Goal: Task Accomplishment & Management: Complete application form

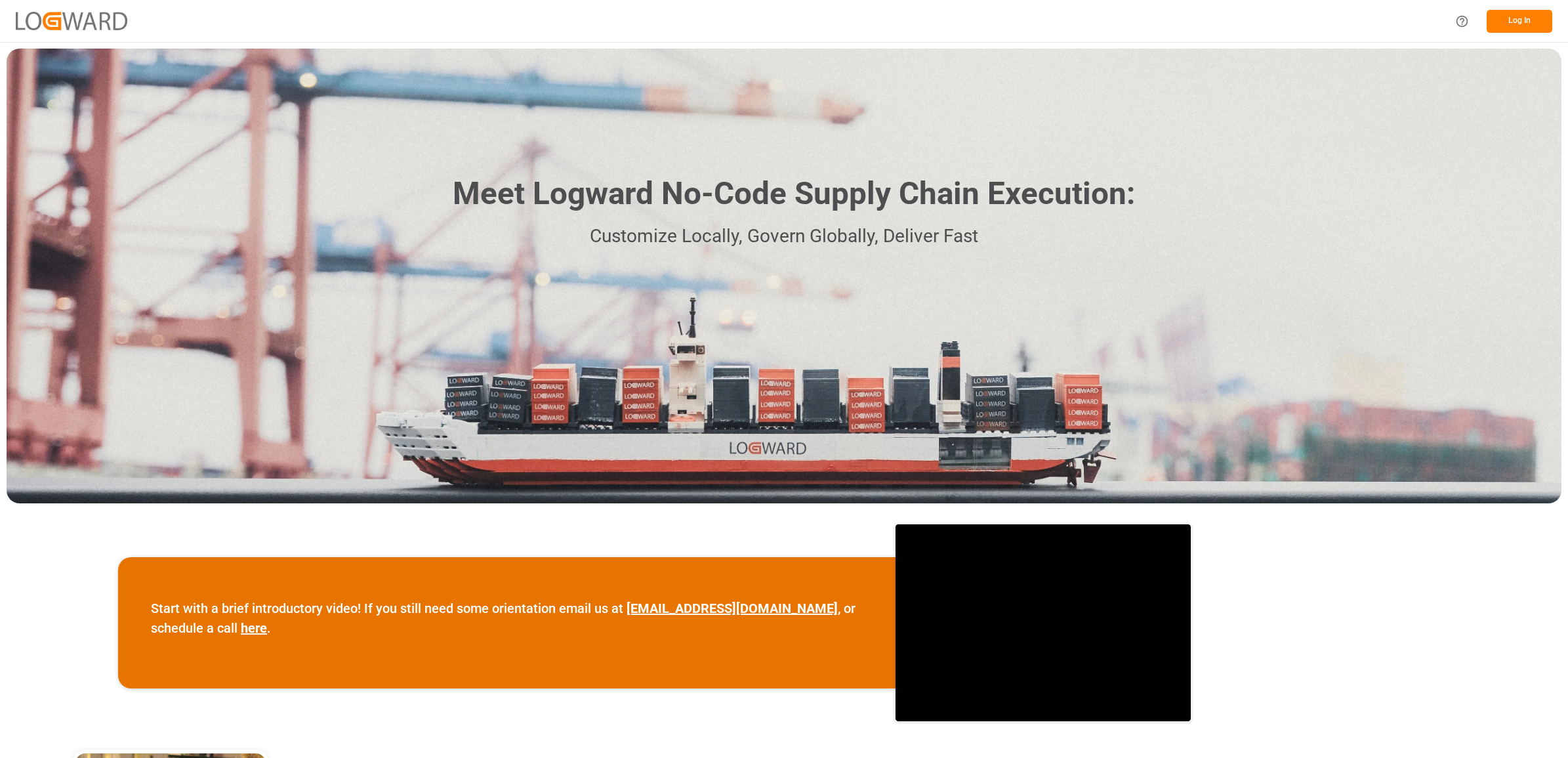
click at [1509, 26] on button "Log In" at bounding box center [1520, 21] width 65 height 23
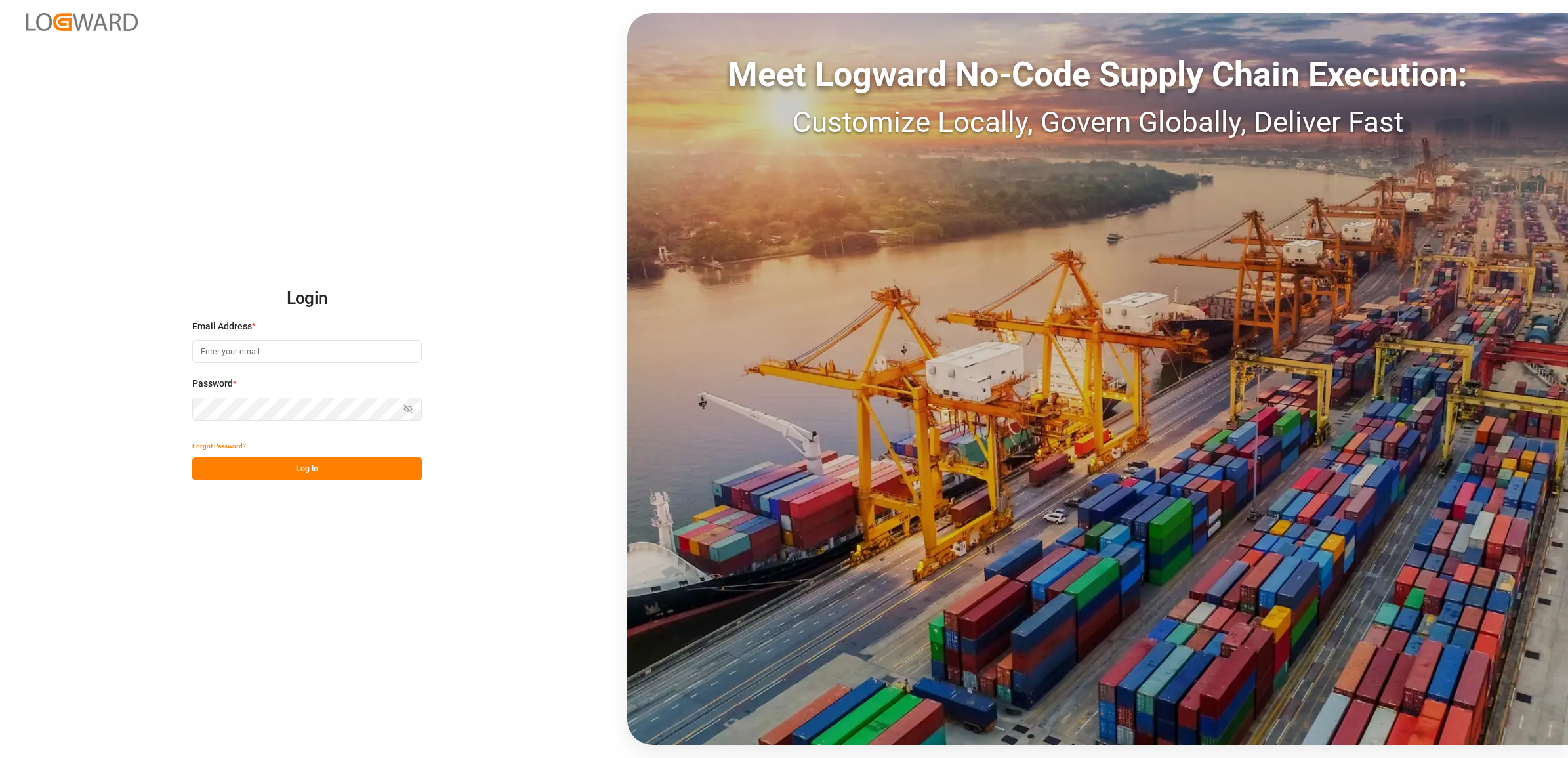
click at [336, 339] on div "Email Address *" at bounding box center [307, 349] width 230 height 58
click at [322, 355] on input at bounding box center [307, 352] width 230 height 23
click at [253, 349] on input "jennifer" at bounding box center [307, 352] width 230 height 23
type input "jennifer.shi@jamindustries.com"
click at [169, 417] on div "Login Email Address * jennifer.shi@jamindustries.com Password * Show password F…" at bounding box center [784, 379] width 1568 height 758
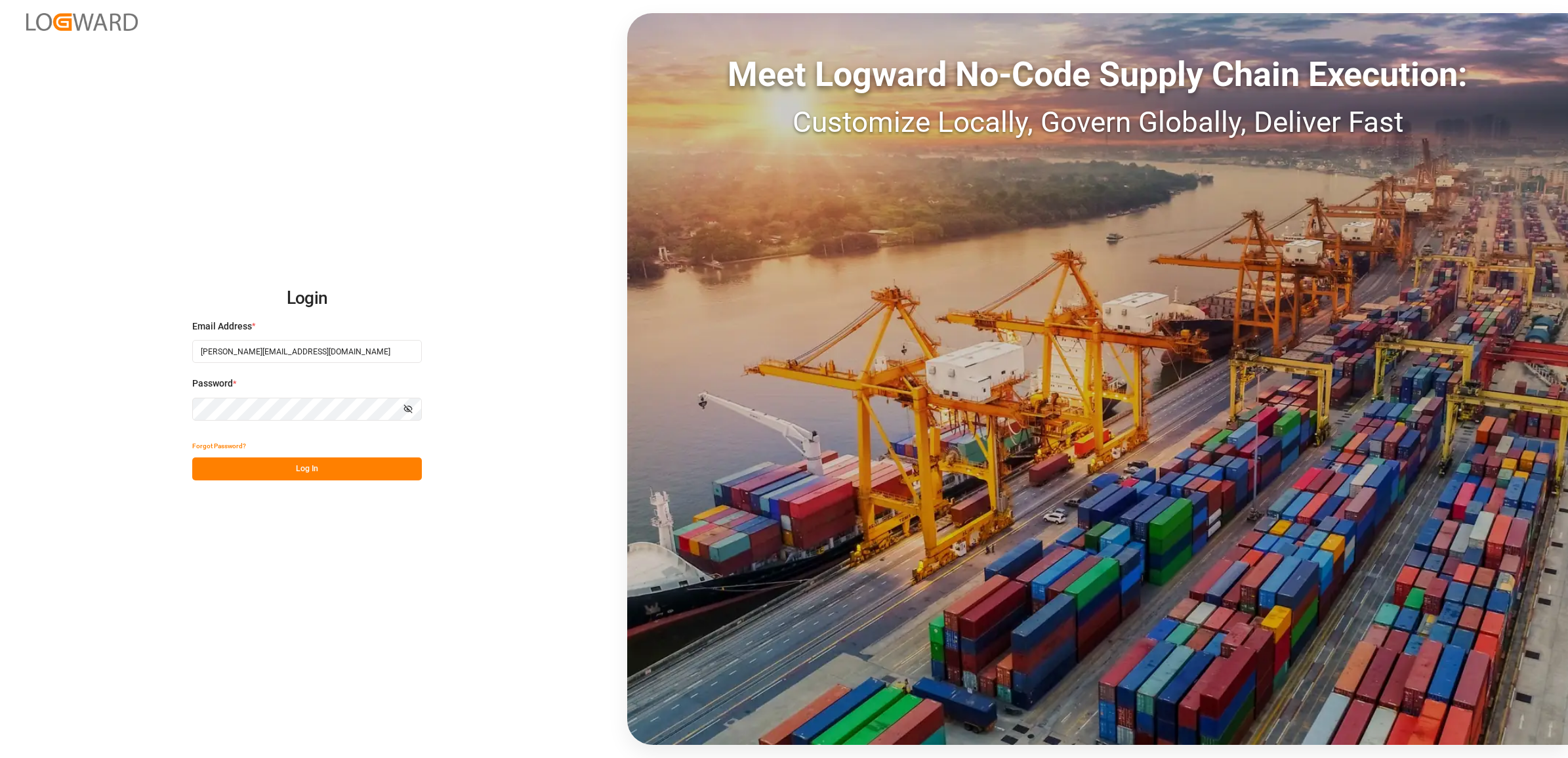
click at [270, 473] on button "Log In" at bounding box center [307, 469] width 230 height 23
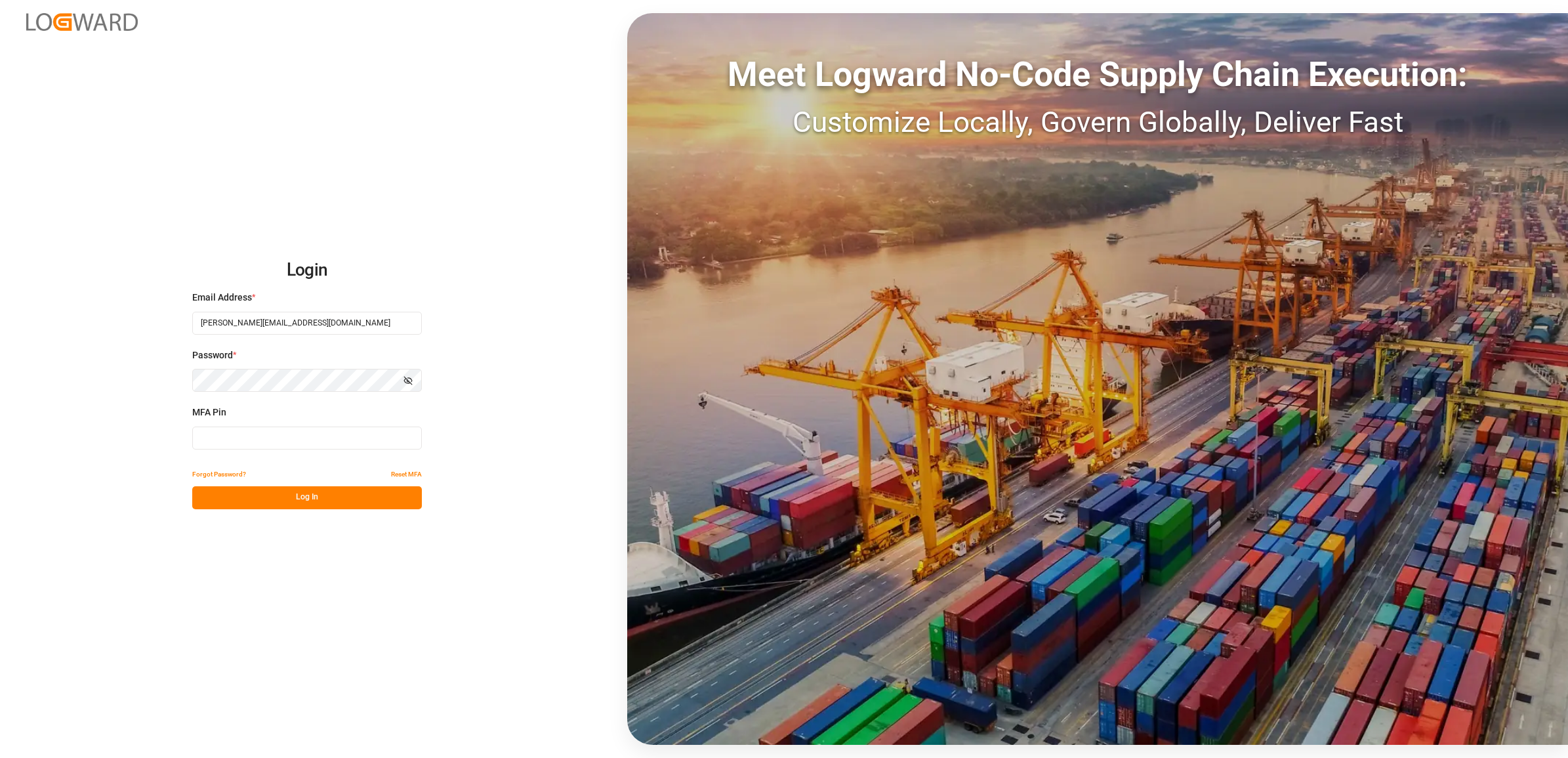
click at [230, 435] on input at bounding box center [307, 438] width 230 height 23
click at [234, 440] on input at bounding box center [307, 438] width 230 height 23
type input "5"
type input "564241"
click at [250, 493] on button "Log In" at bounding box center [307, 498] width 230 height 23
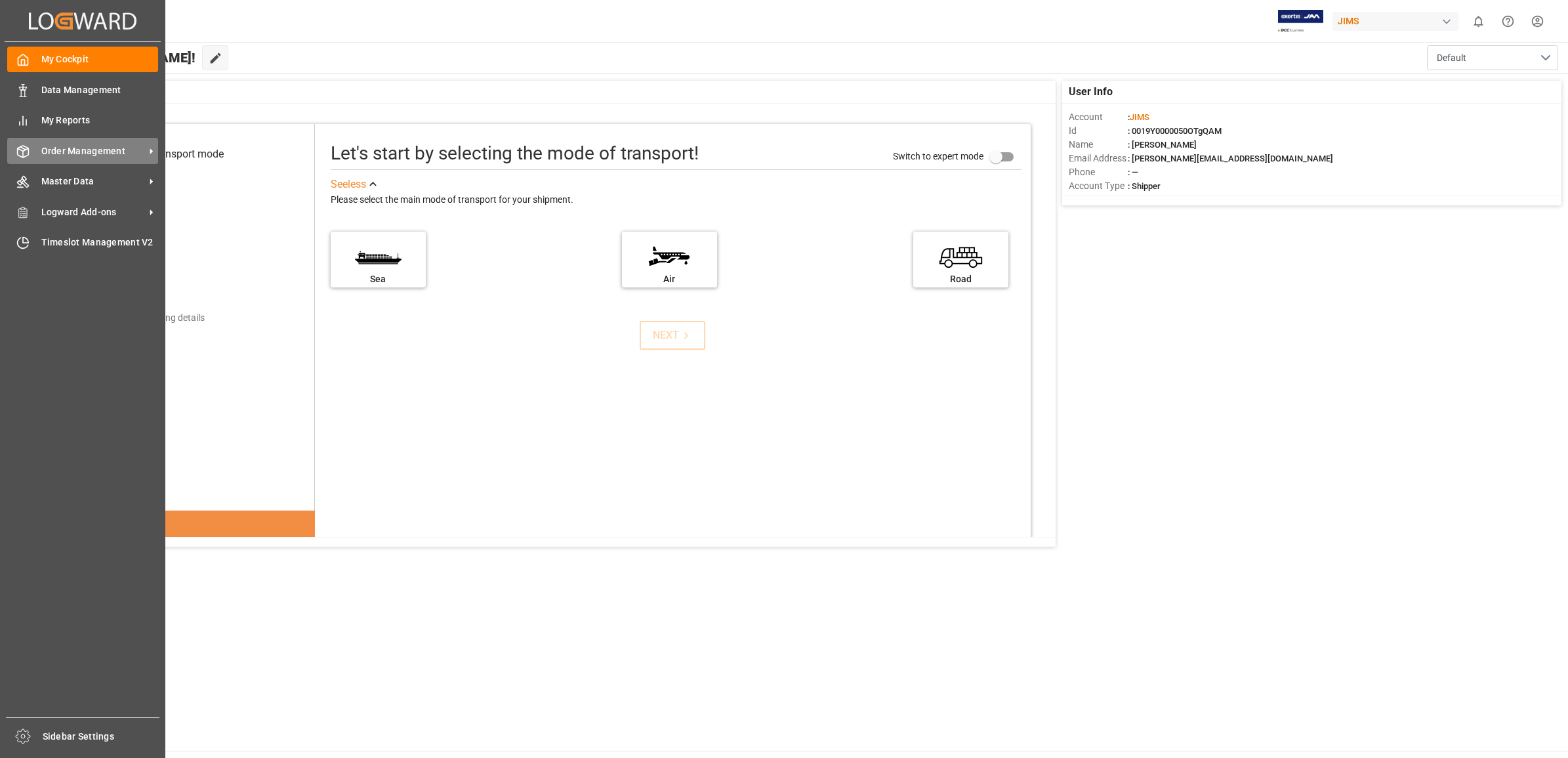
click at [80, 152] on span "Order Management" at bounding box center [94, 151] width 104 height 14
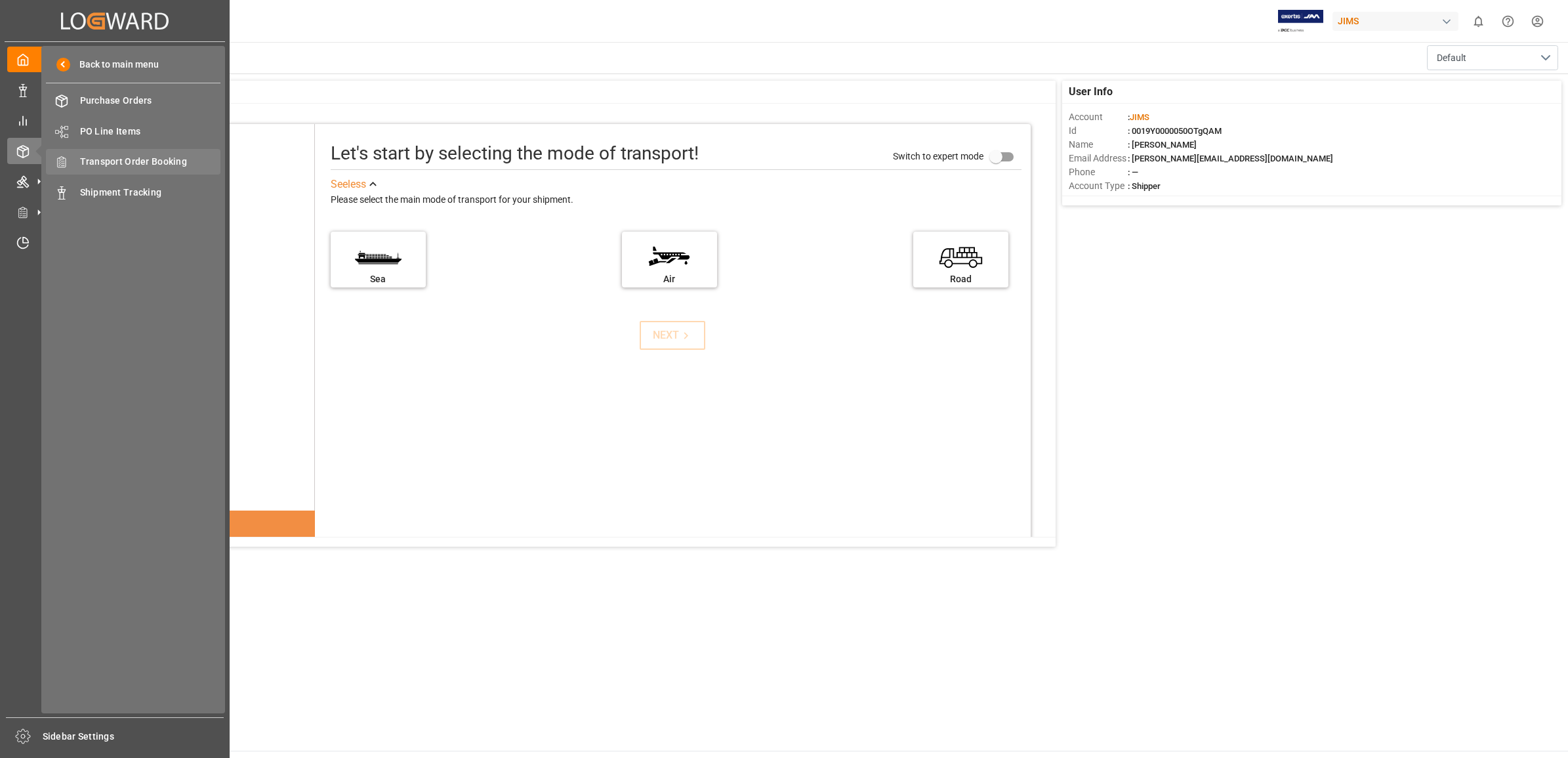
click at [152, 162] on span "Transport Order Booking" at bounding box center [151, 161] width 141 height 14
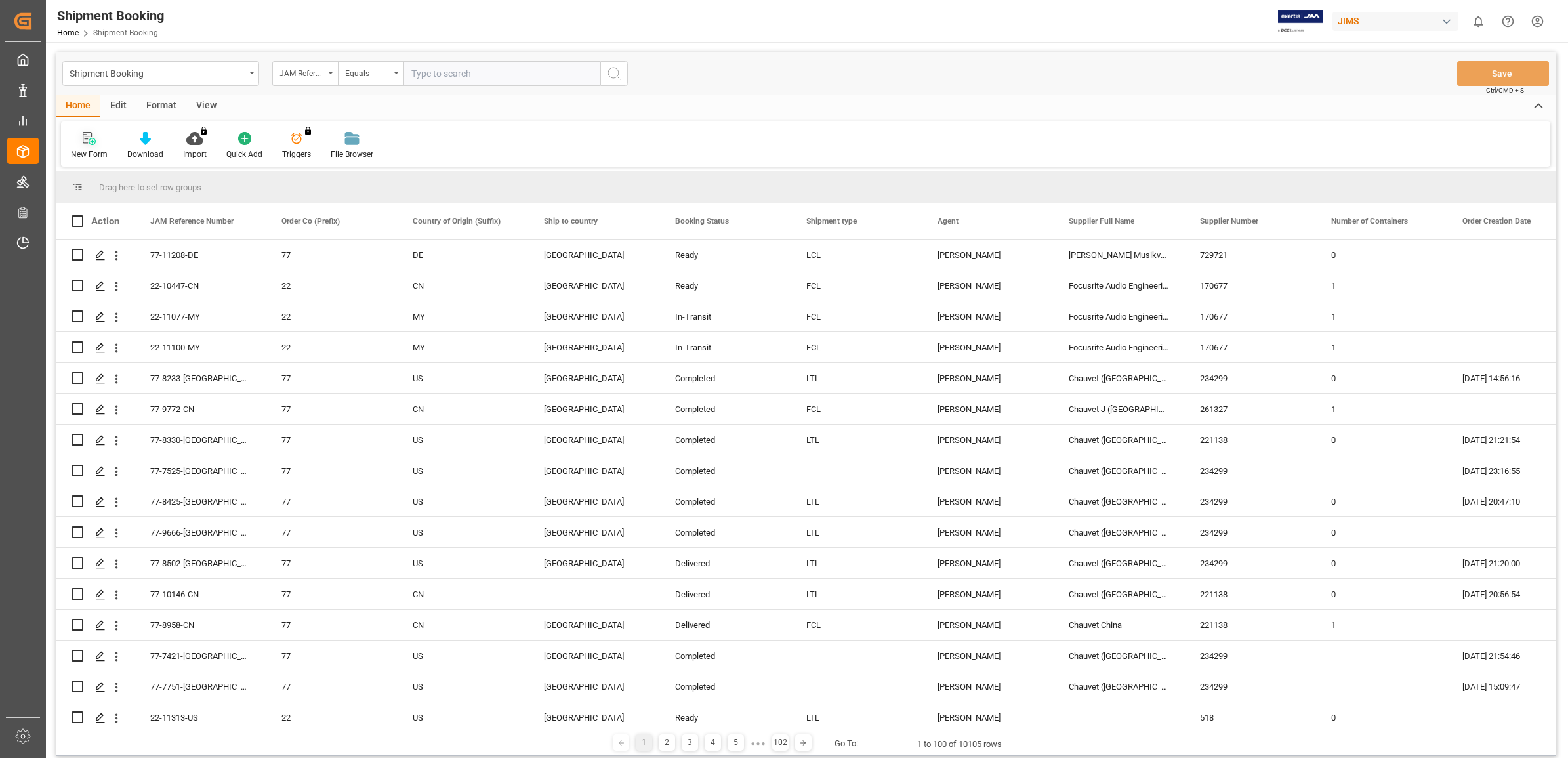
click at [87, 144] on icon at bounding box center [89, 139] width 13 height 13
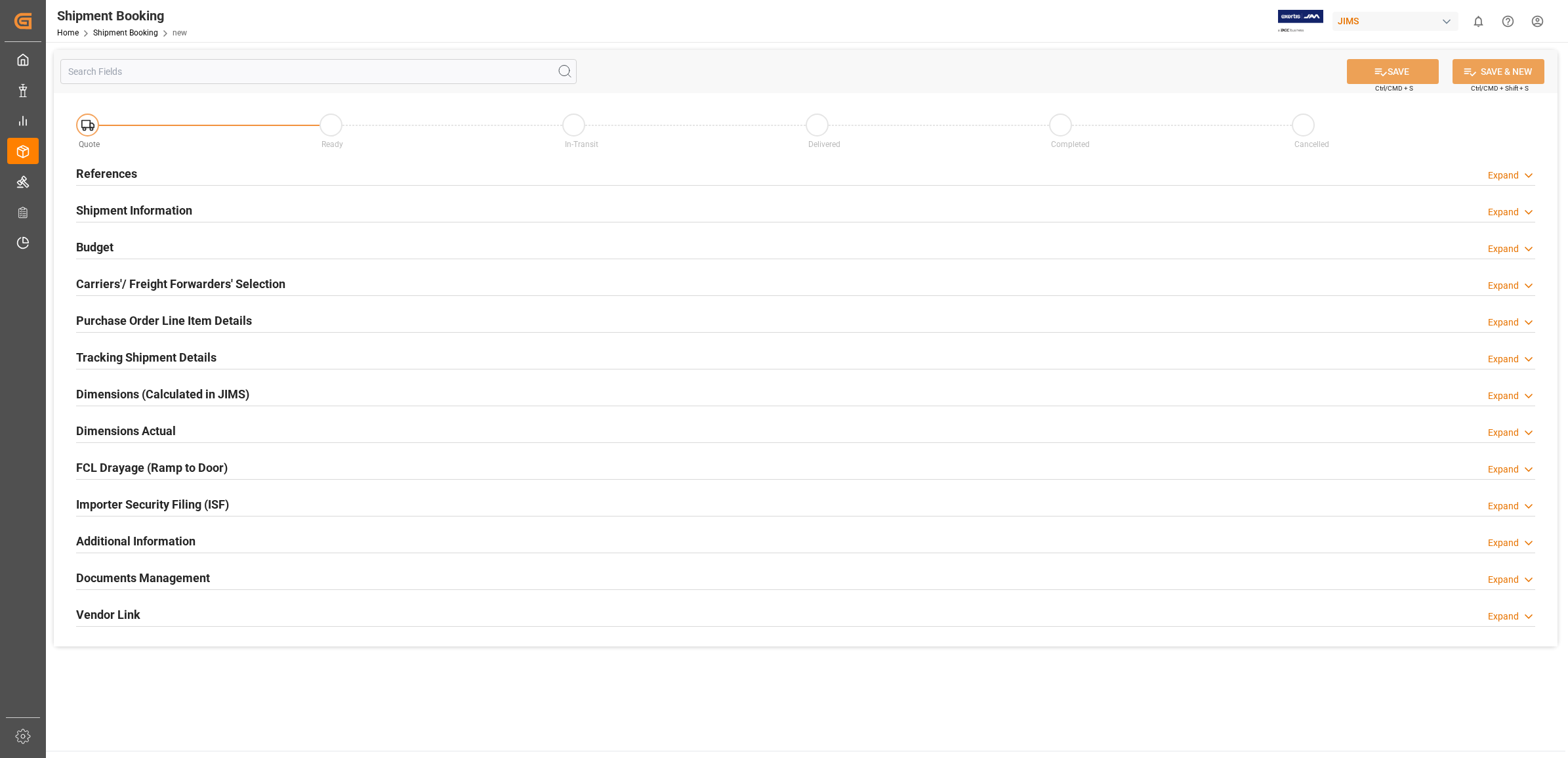
drag, startPoint x: 100, startPoint y: 168, endPoint x: 146, endPoint y: 185, distance: 49.0
click at [102, 168] on h2 "References" at bounding box center [106, 174] width 61 height 18
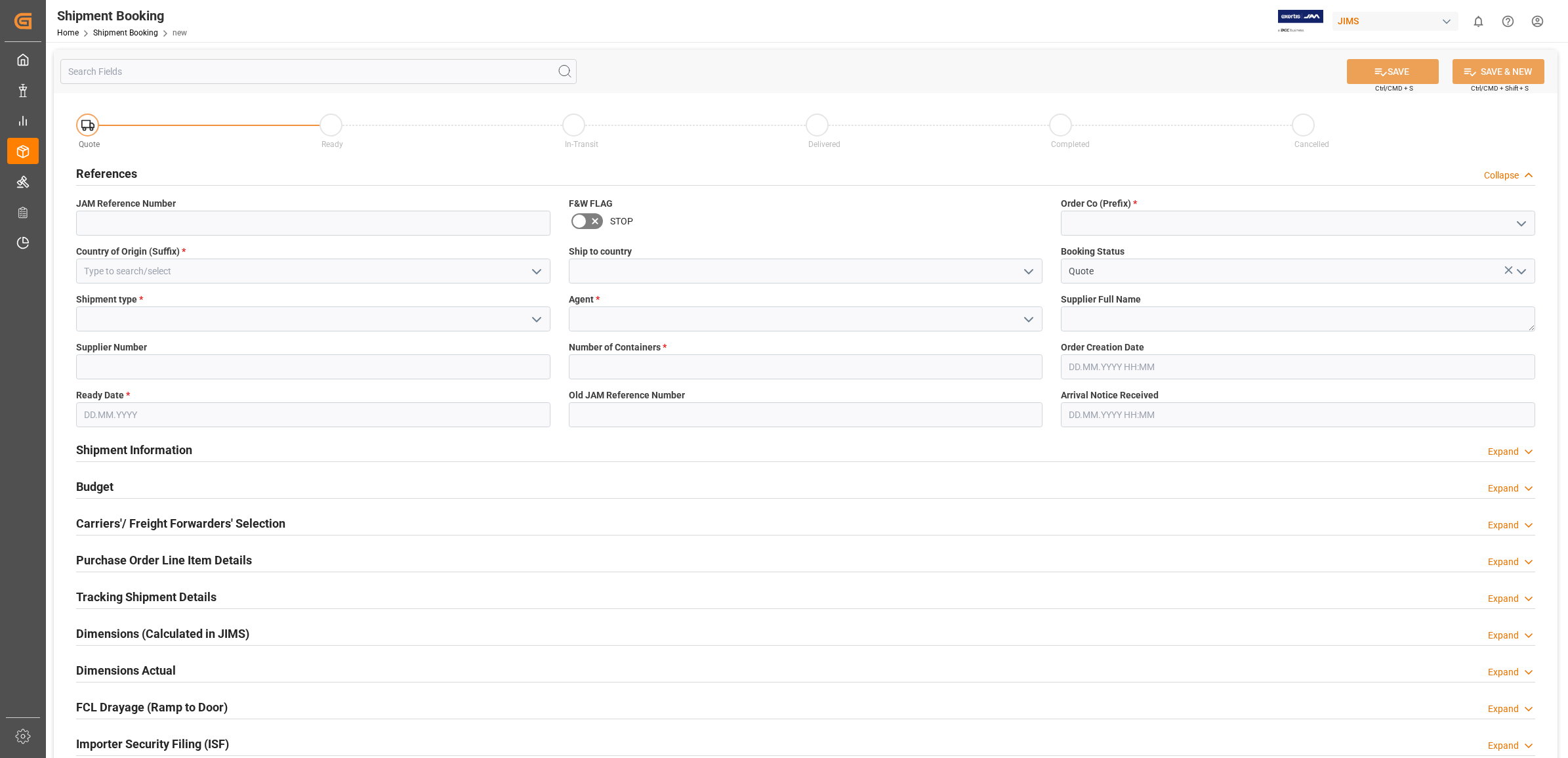
click at [1032, 273] on icon "open menu" at bounding box center [1029, 271] width 16 height 16
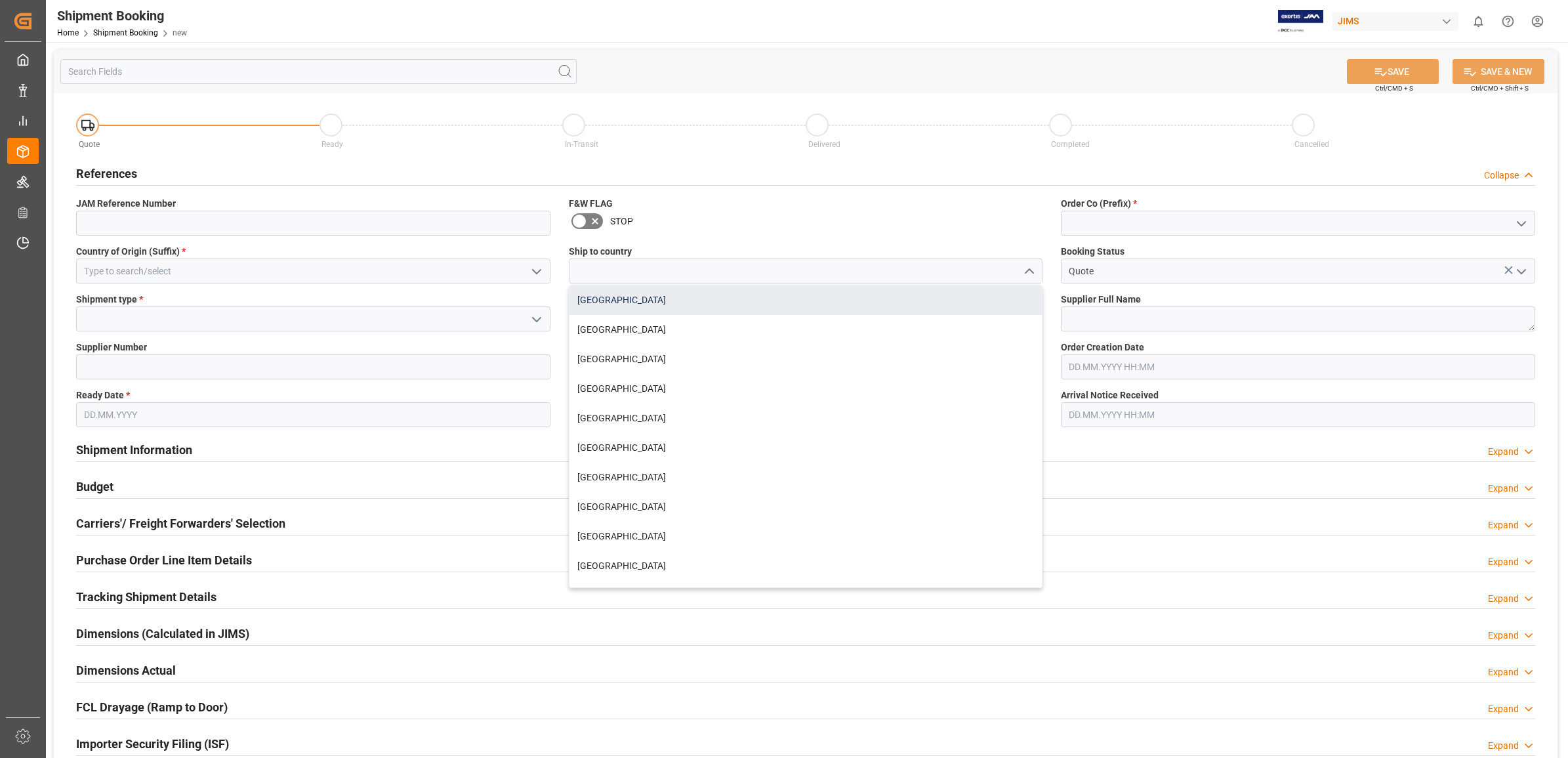
click at [709, 302] on div "[GEOGRAPHIC_DATA]" at bounding box center [806, 300] width 473 height 30
type input "[GEOGRAPHIC_DATA]"
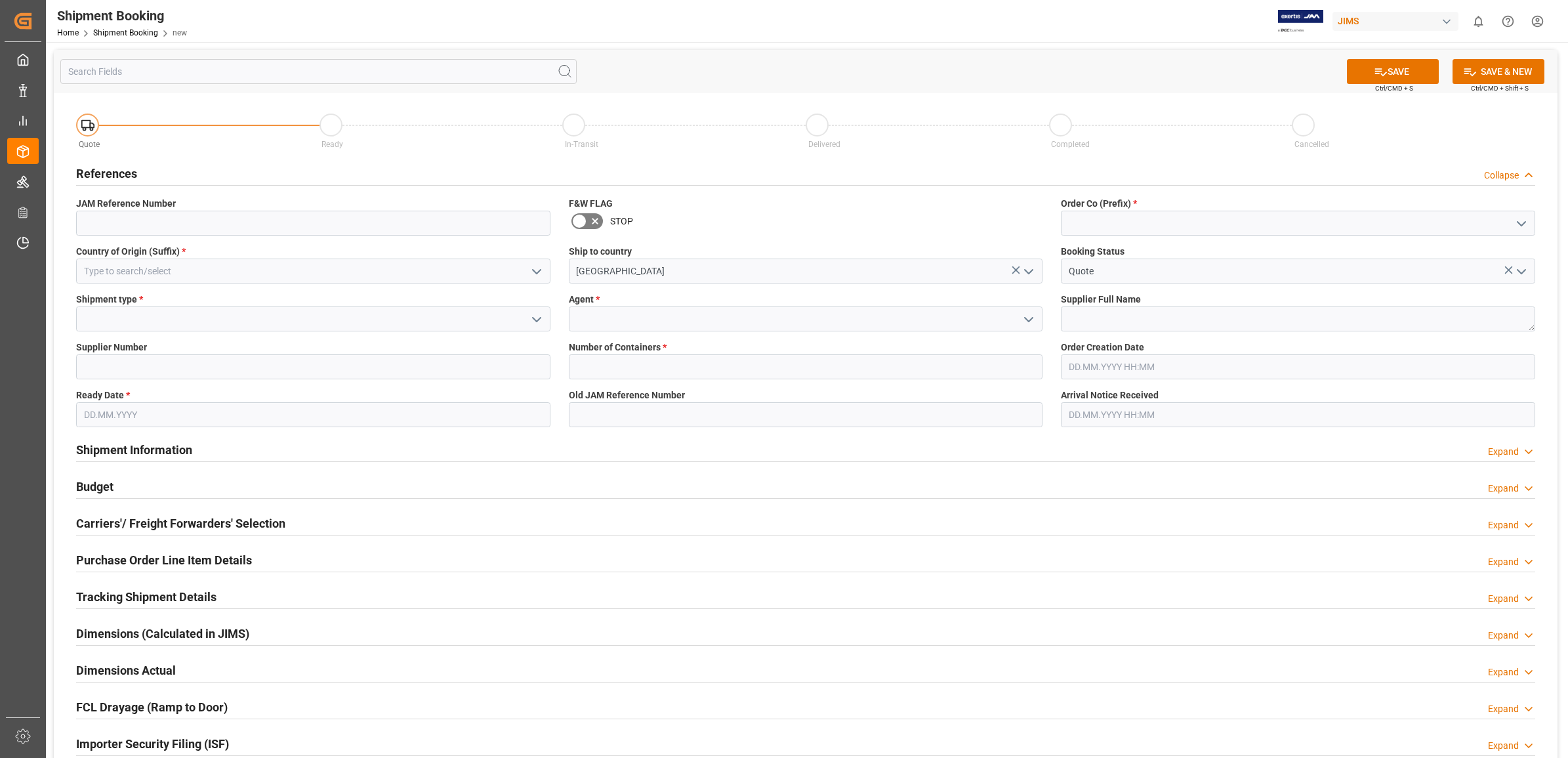
click at [1028, 324] on icon "open menu" at bounding box center [1029, 320] width 16 height 16
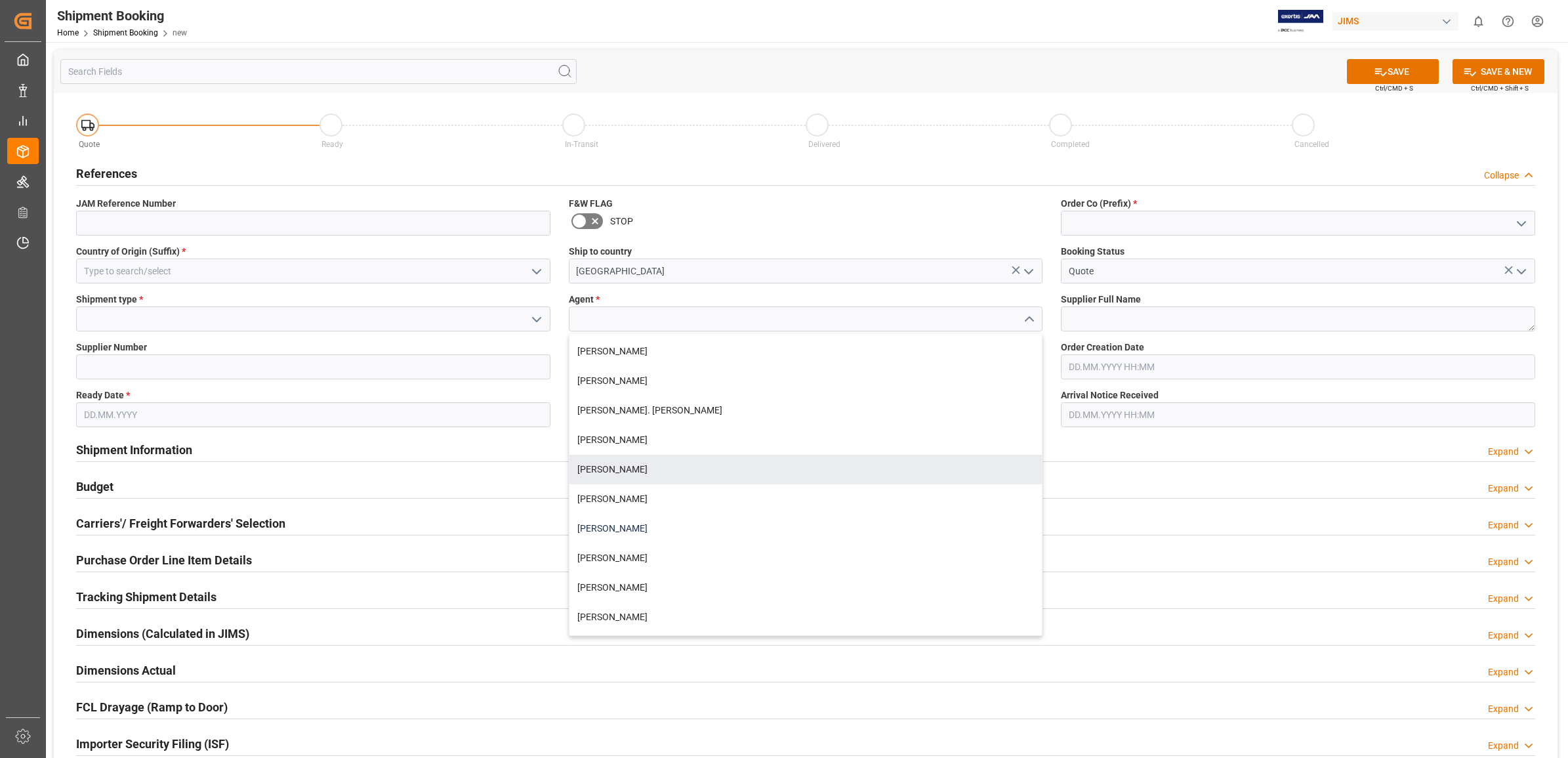
scroll to position [525, 0]
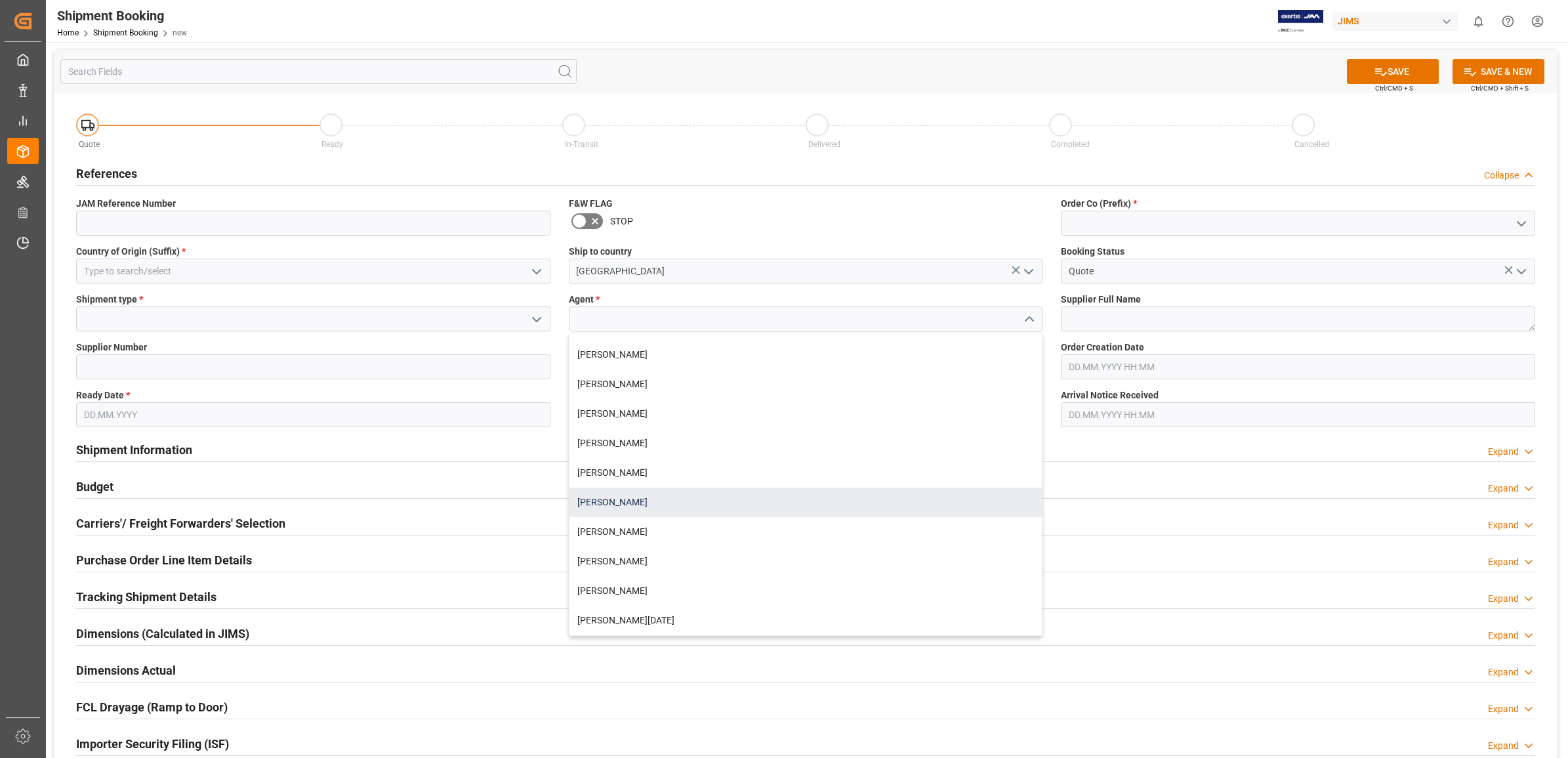
click at [644, 498] on div "[PERSON_NAME]" at bounding box center [806, 502] width 473 height 30
type input "[PERSON_NAME]"
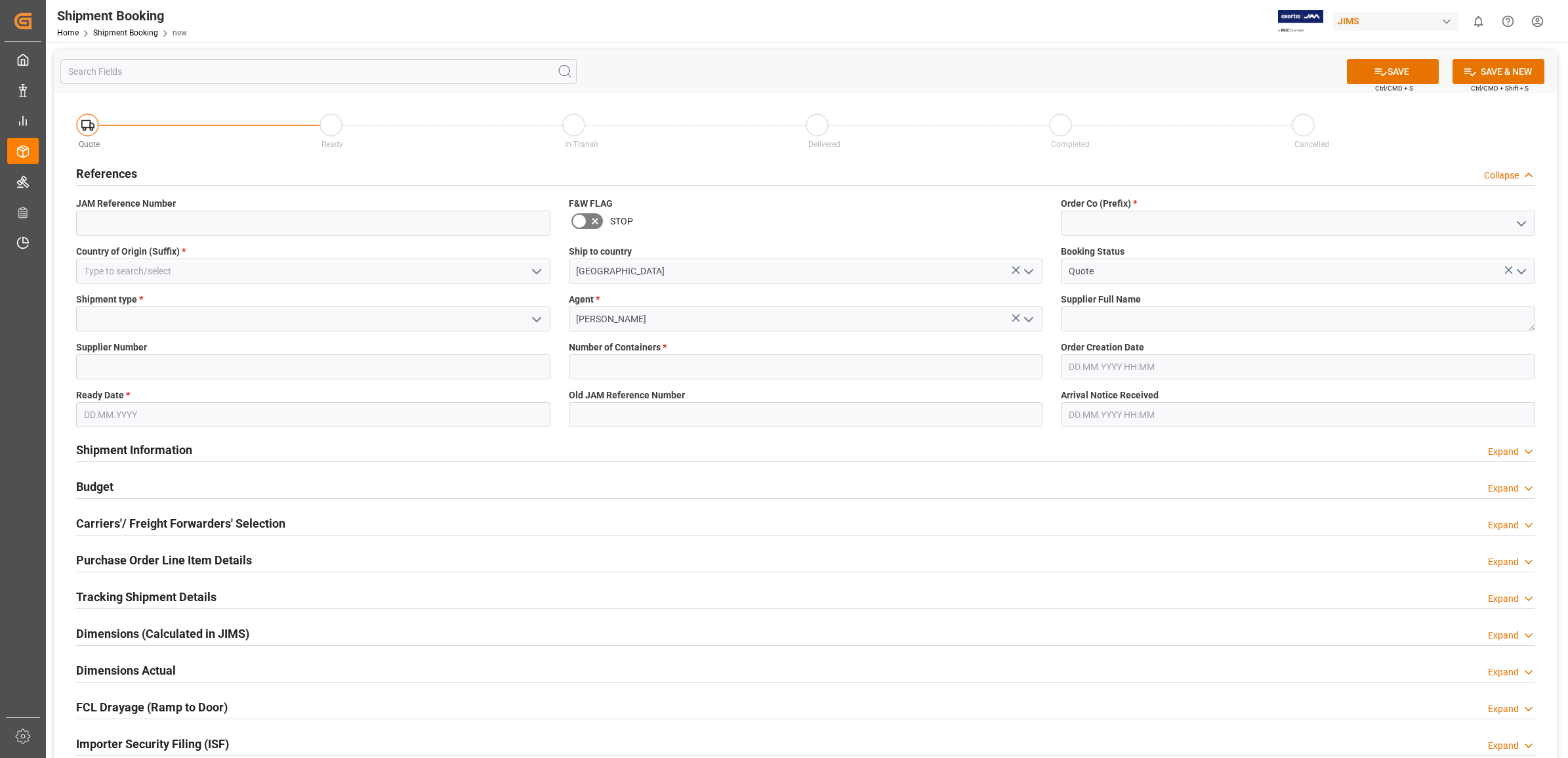
click at [1515, 217] on icon "open menu" at bounding box center [1521, 224] width 16 height 16
click at [1088, 282] on div "77" at bounding box center [1298, 282] width 473 height 30
type input "77"
click at [1127, 313] on textarea at bounding box center [1298, 320] width 475 height 25
type textarea "[PERSON_NAME] & [PERSON_NAME]"
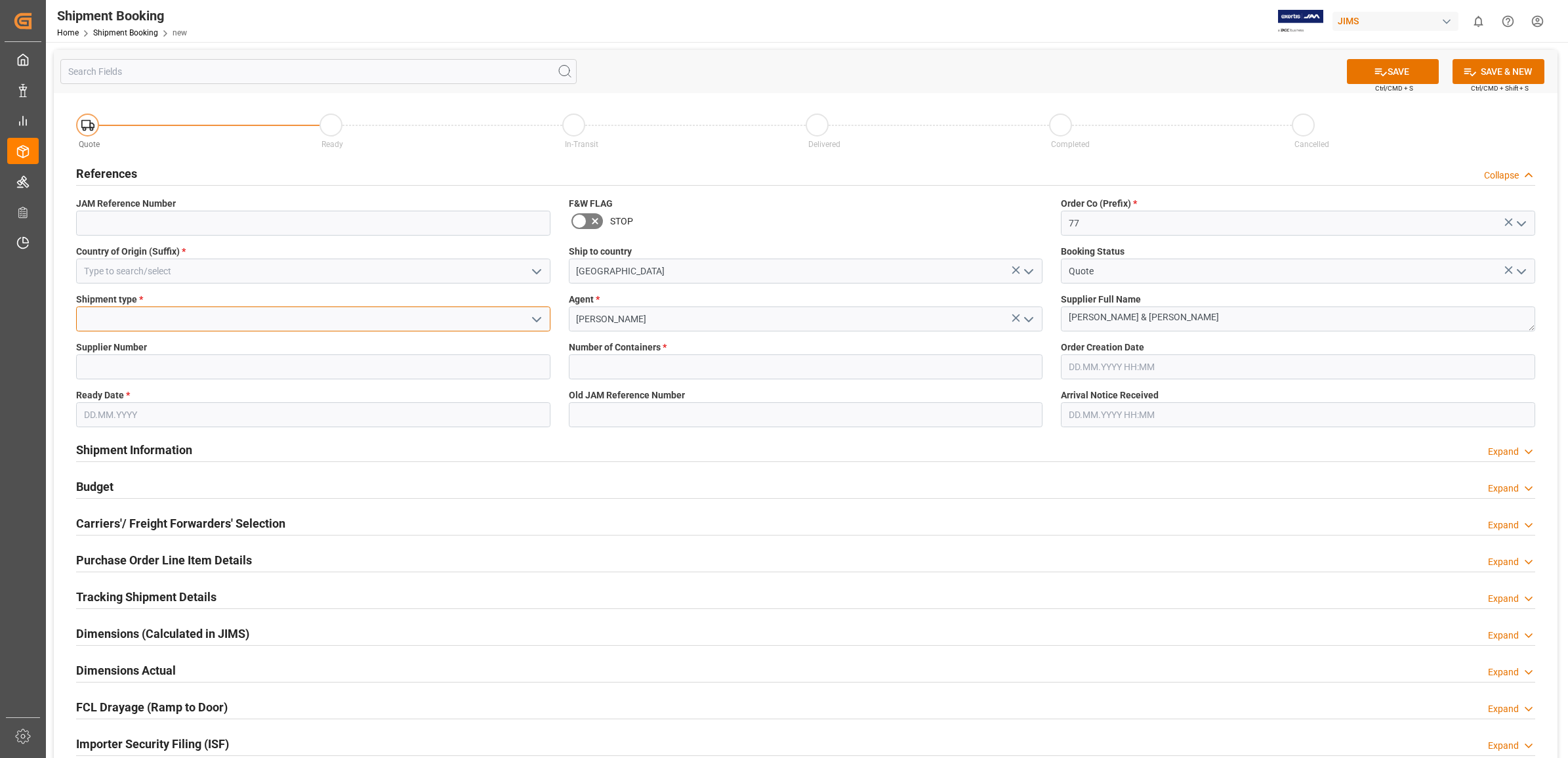
click at [115, 317] on input at bounding box center [313, 320] width 475 height 25
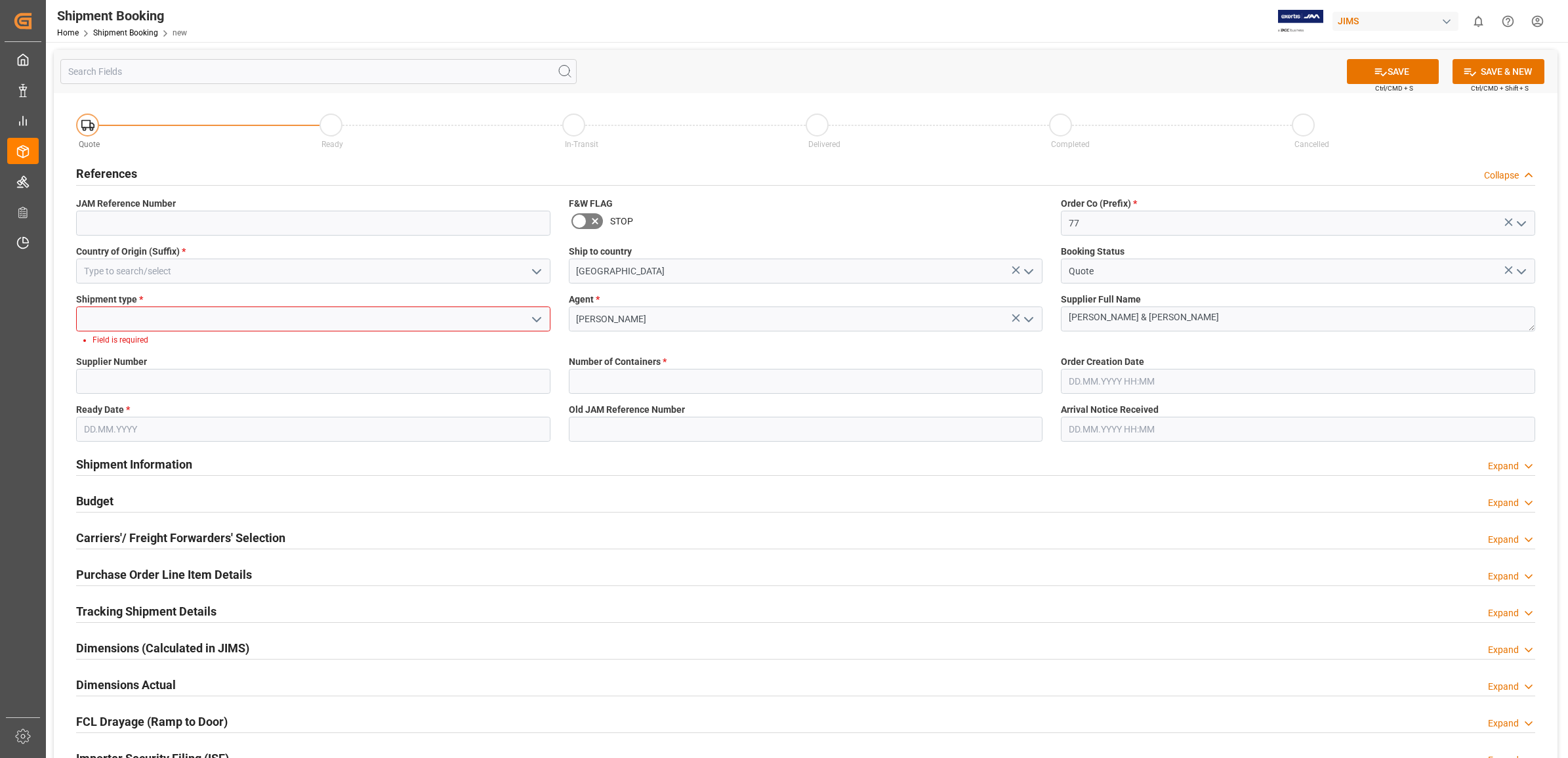
click at [533, 264] on icon "open menu" at bounding box center [536, 271] width 16 height 16
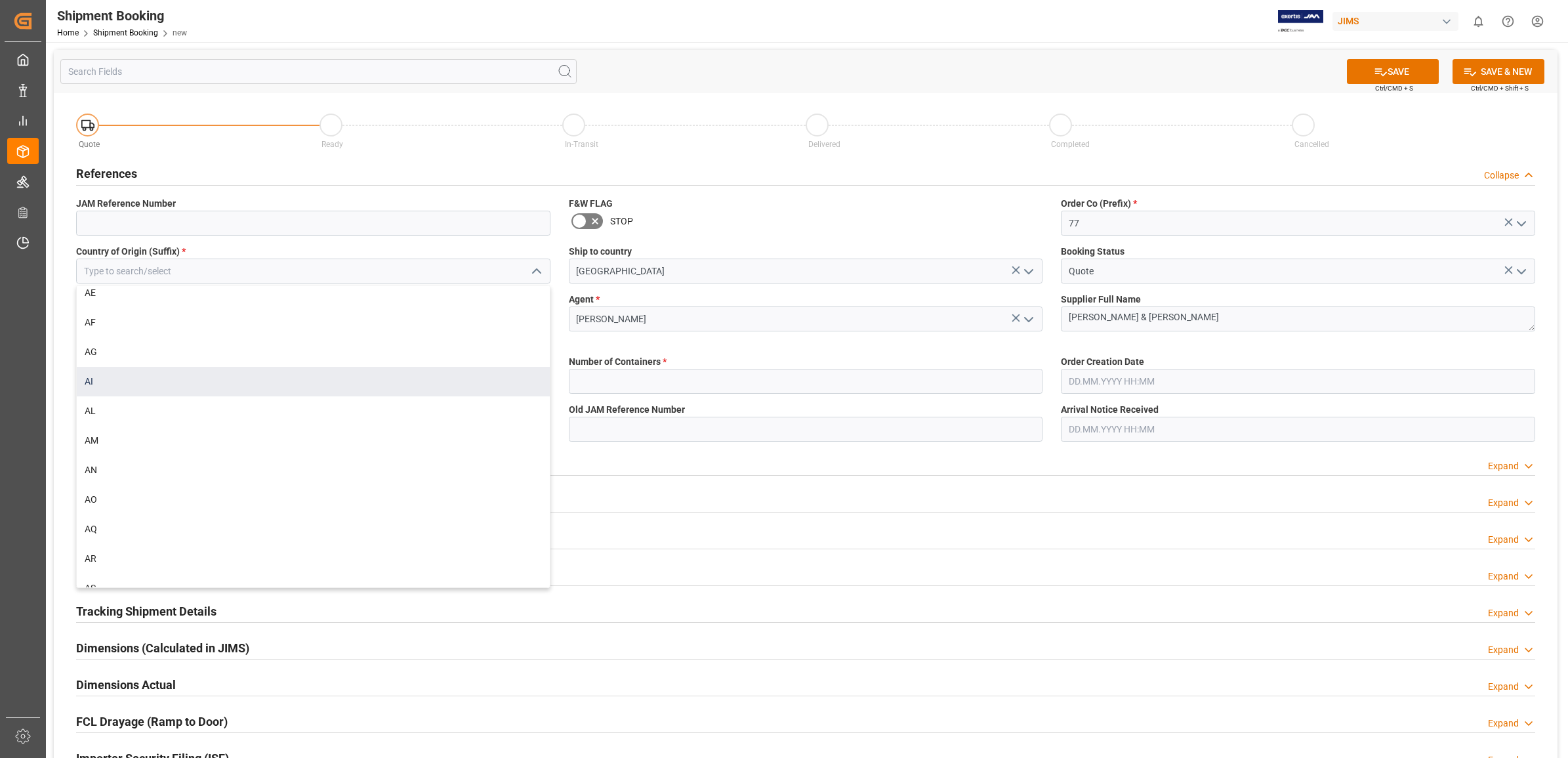
scroll to position [410, 0]
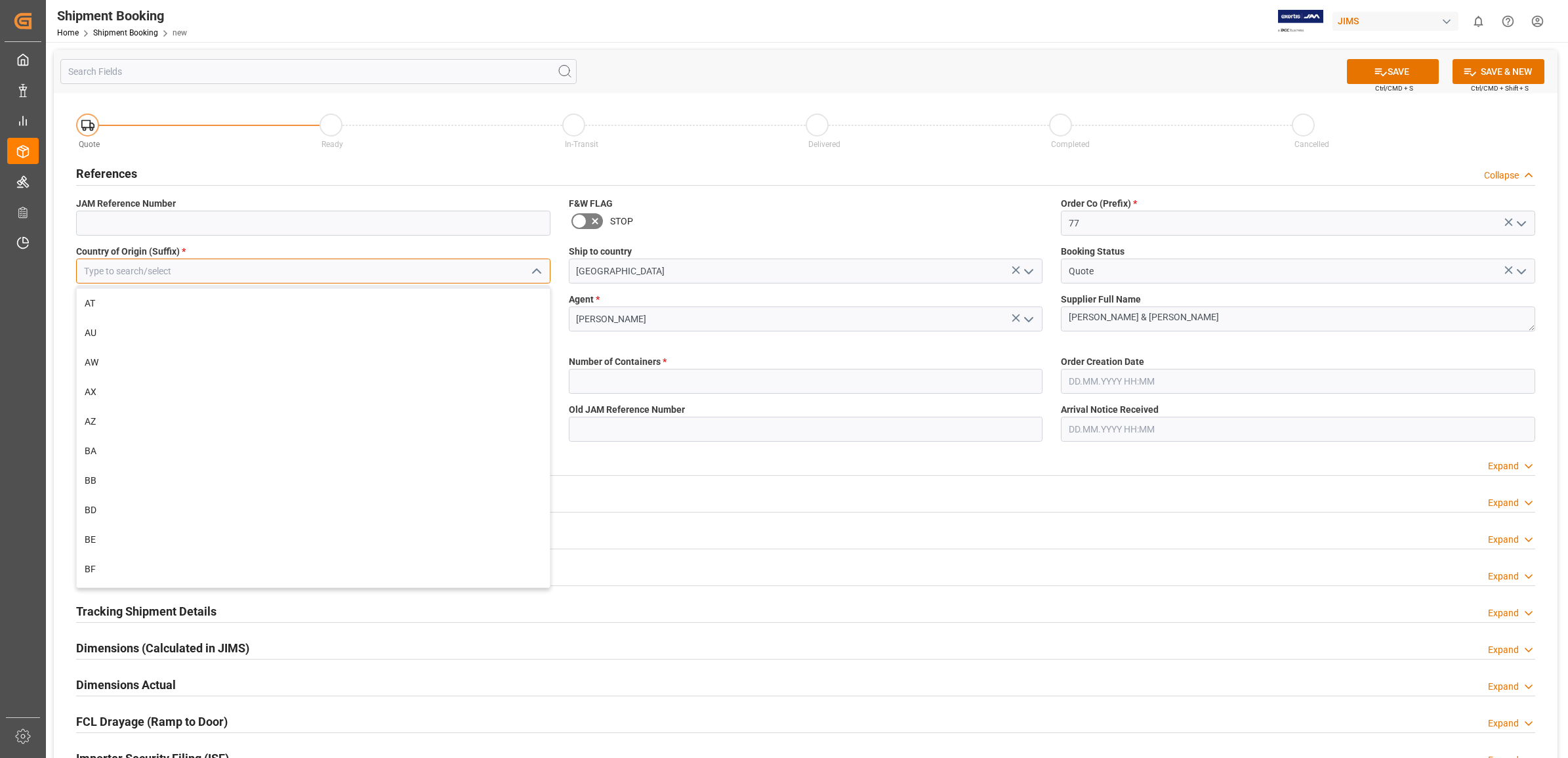
click at [112, 268] on input at bounding box center [313, 271] width 475 height 25
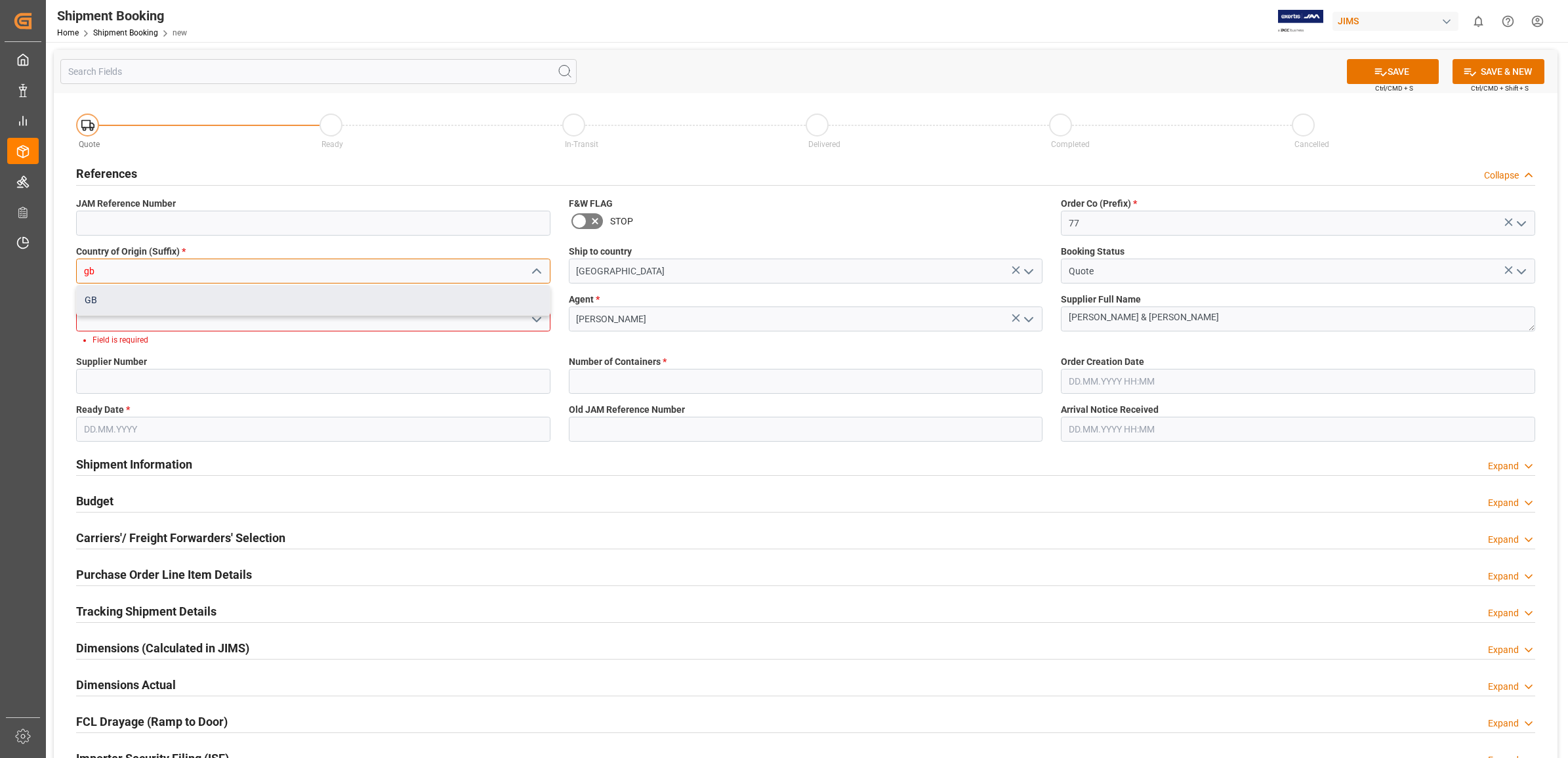
click at [126, 301] on div "GB" at bounding box center [313, 300] width 473 height 30
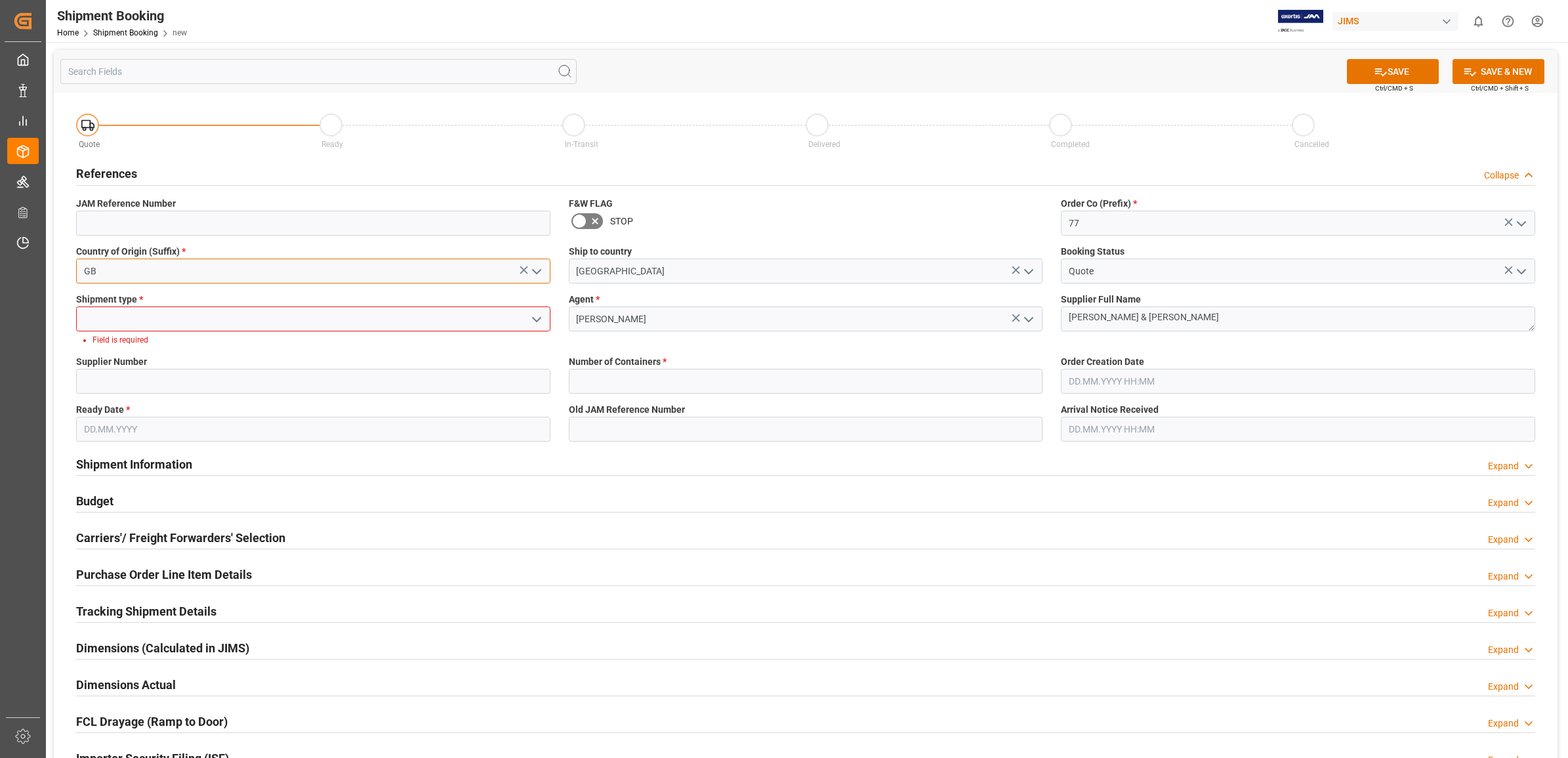
type input "GB"
click at [148, 316] on input at bounding box center [313, 320] width 475 height 25
click at [533, 317] on icon "open menu" at bounding box center [536, 320] width 16 height 16
click at [183, 404] on div "LTL" at bounding box center [313, 407] width 473 height 30
type input "LTL"
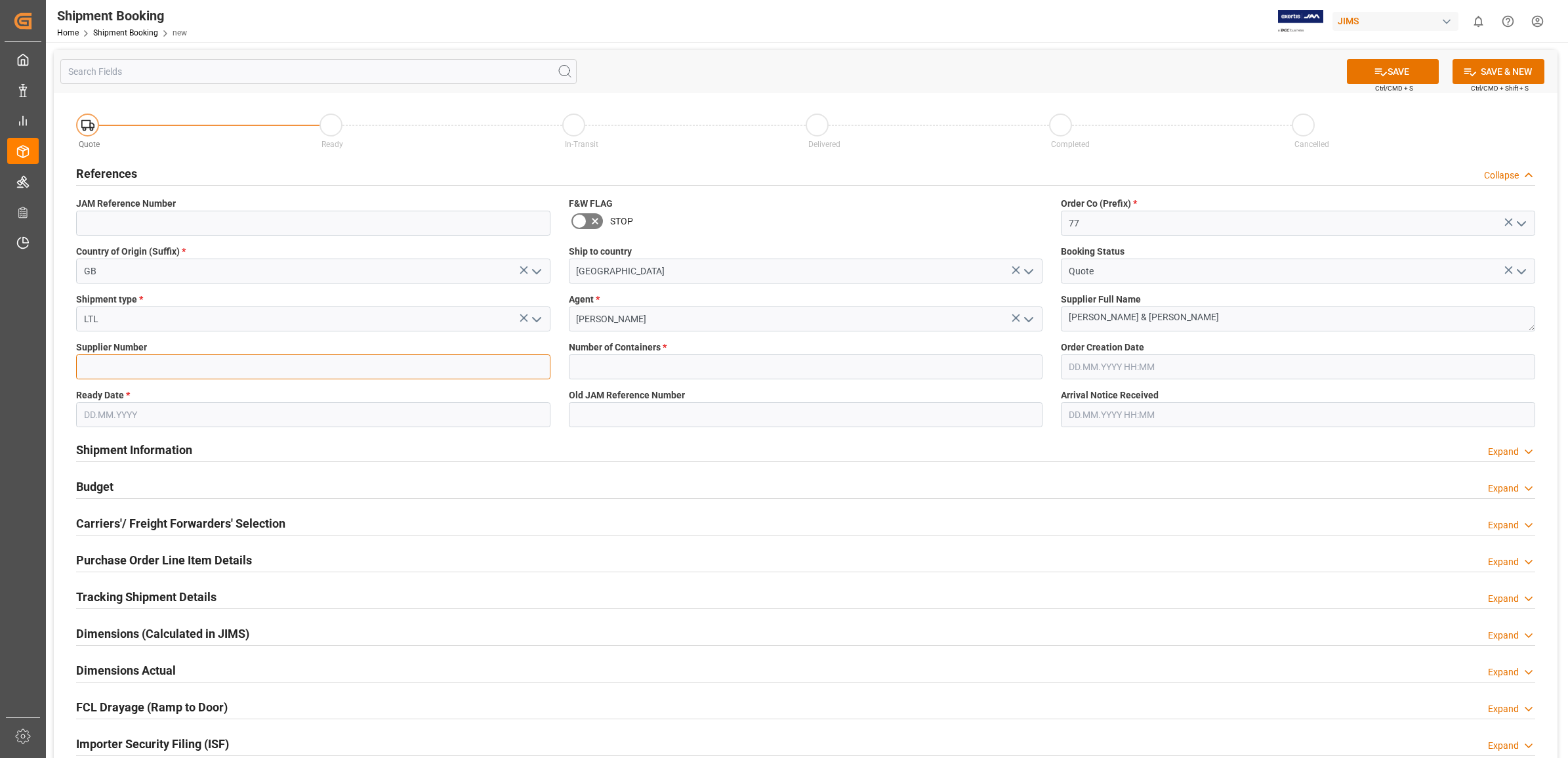
click at [121, 366] on input at bounding box center [313, 367] width 475 height 25
type input "1285"
click at [129, 410] on input "text" at bounding box center [313, 415] width 475 height 25
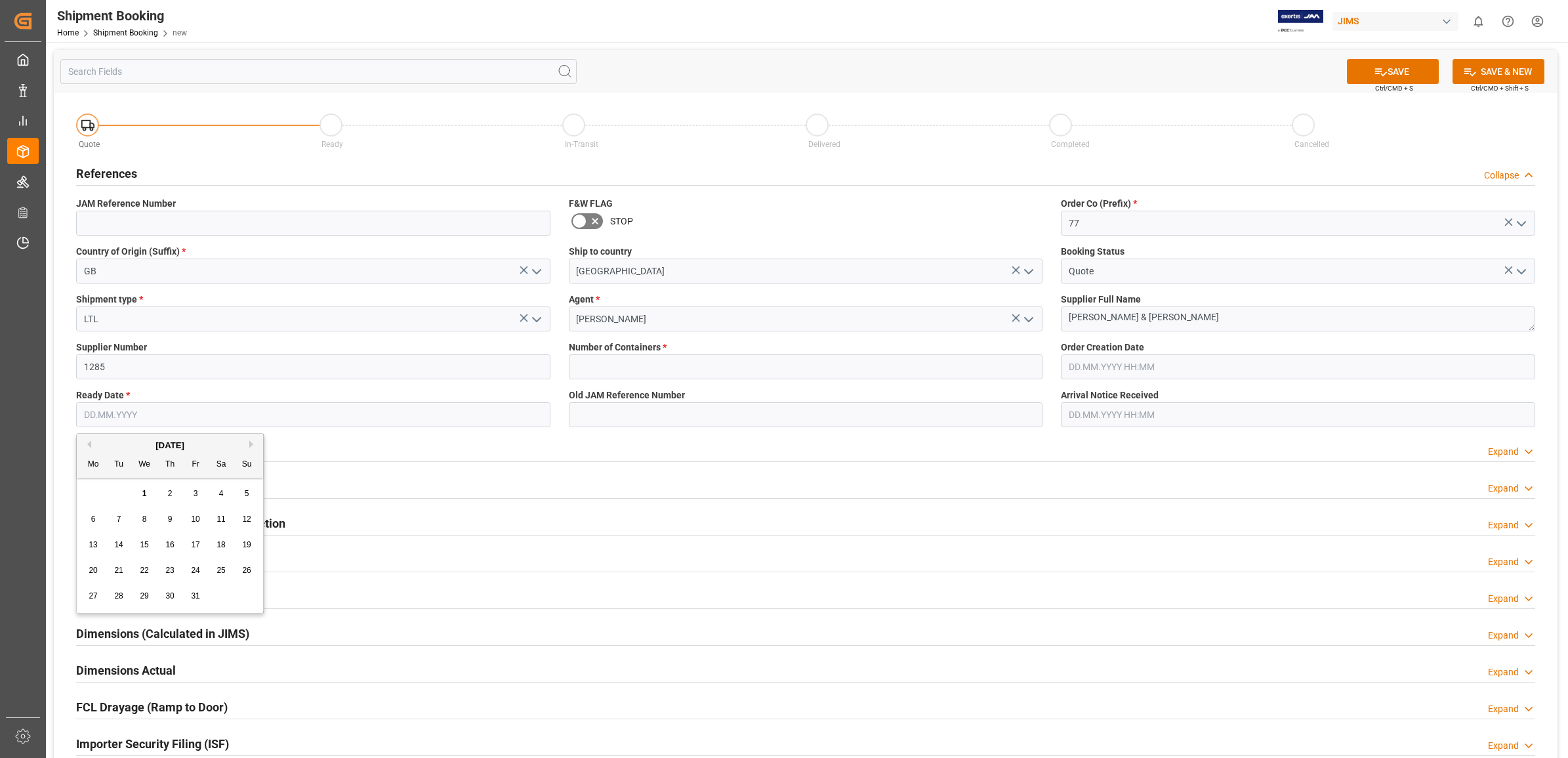
type input "30.09.2025"
type input "0"
click at [250, 441] on button "Next Month" at bounding box center [253, 444] width 8 height 8
click at [145, 490] on span "1" at bounding box center [145, 493] width 4 height 9
type input "[DATE]"
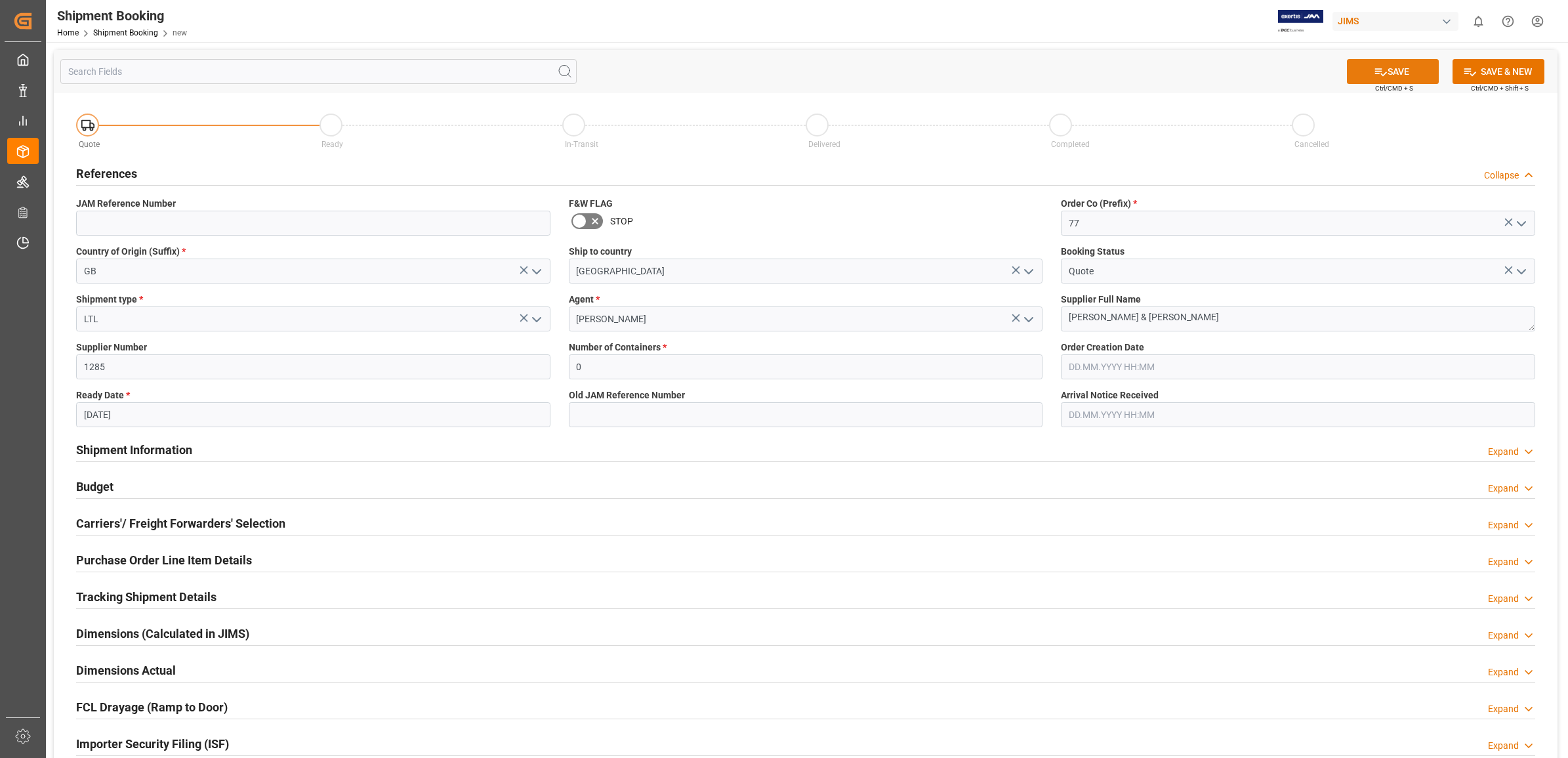
click at [1390, 71] on button "SAVE" at bounding box center [1393, 72] width 92 height 25
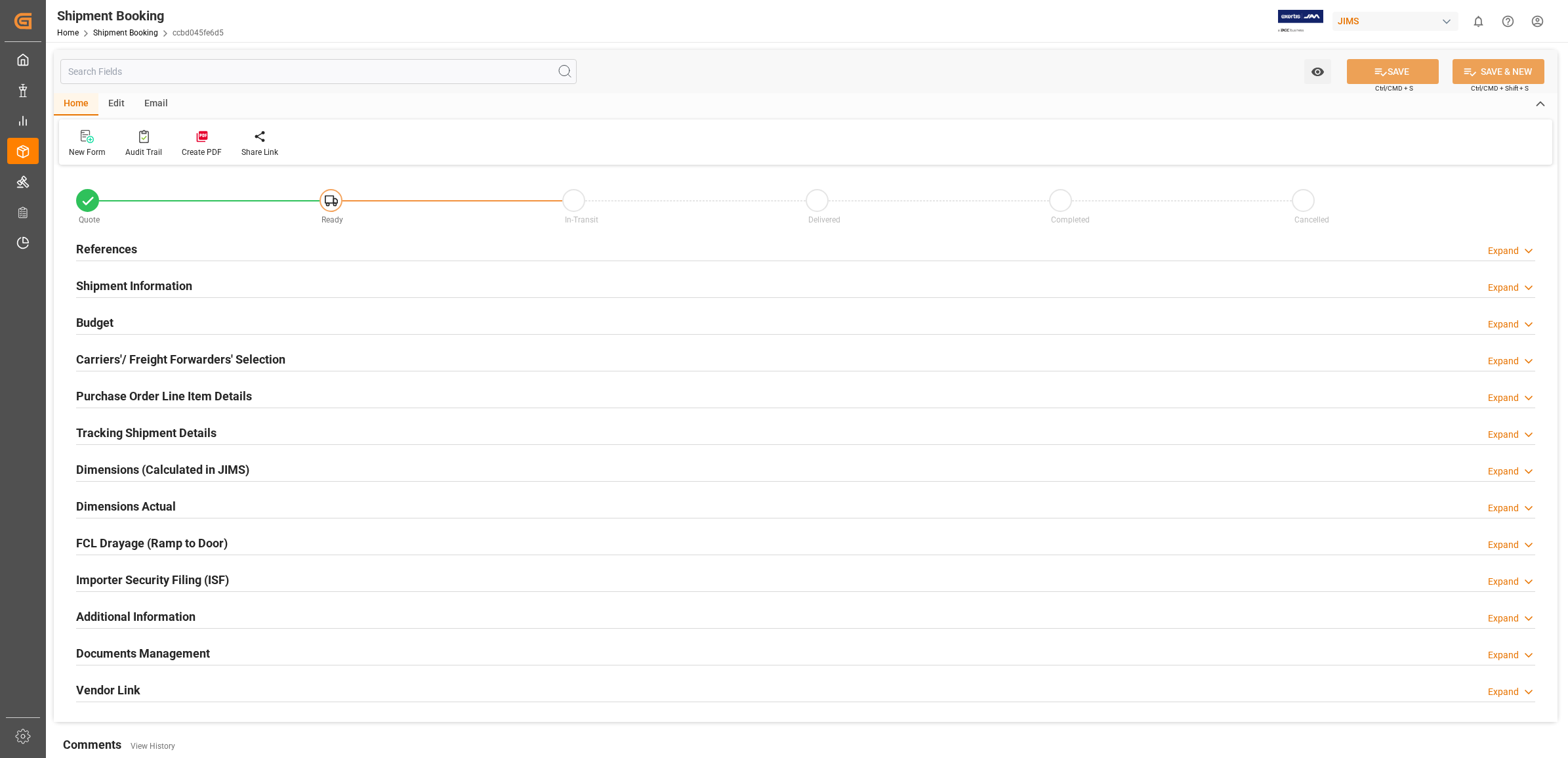
type input "0"
type input "[DATE]"
click at [109, 246] on h2 "References" at bounding box center [106, 249] width 61 height 18
